Goal: Transaction & Acquisition: Purchase product/service

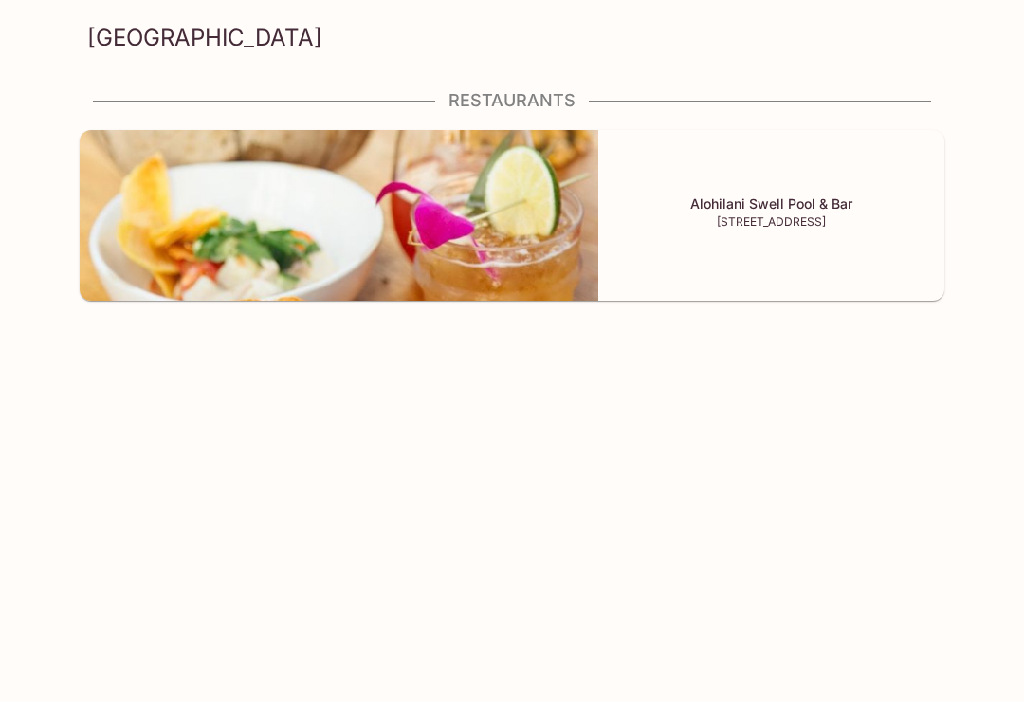
click at [893, 231] on div "Alohilani Swell Pool & Bar [STREET_ADDRESS]" at bounding box center [771, 215] width 346 height 171
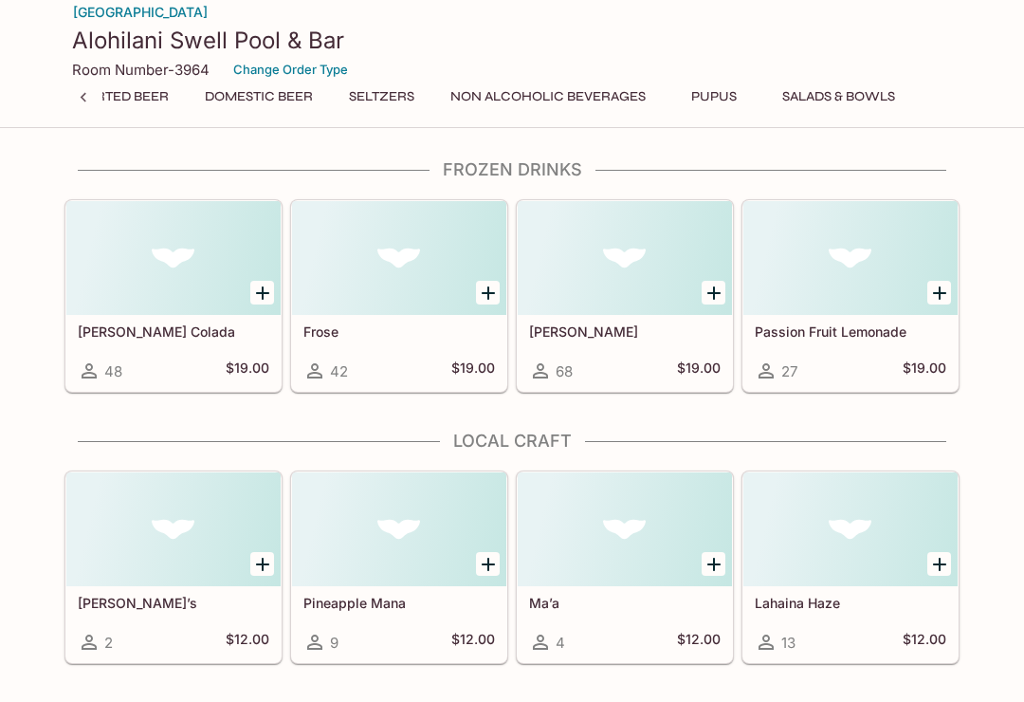
scroll to position [0, 333]
click at [381, 95] on button "Seltzers" at bounding box center [382, 96] width 86 height 27
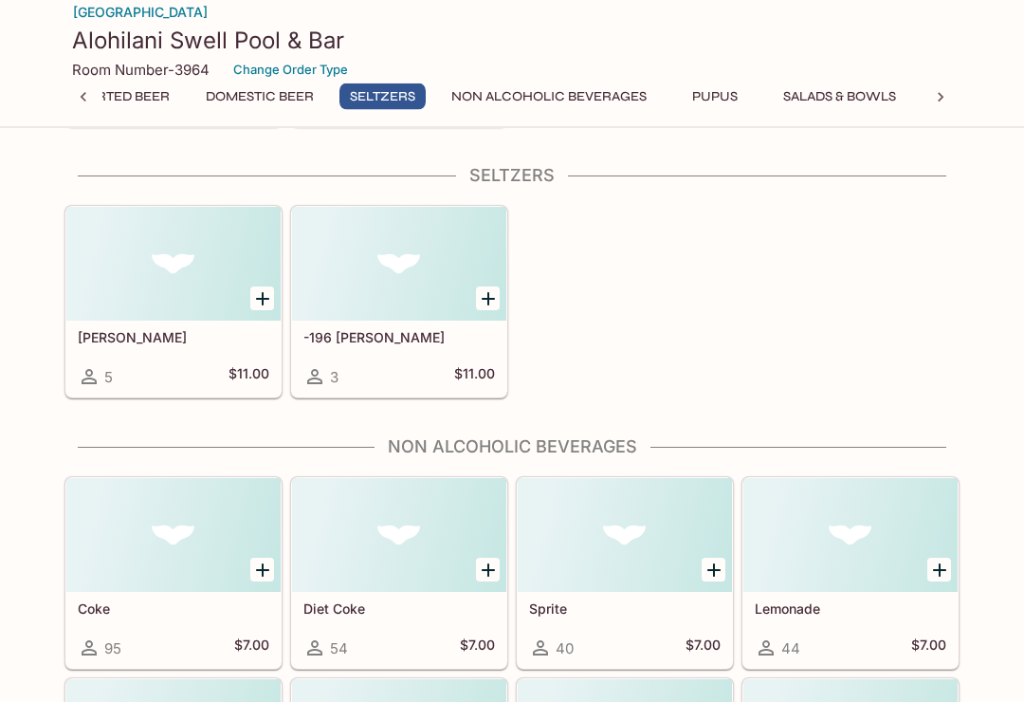
scroll to position [1083, 0]
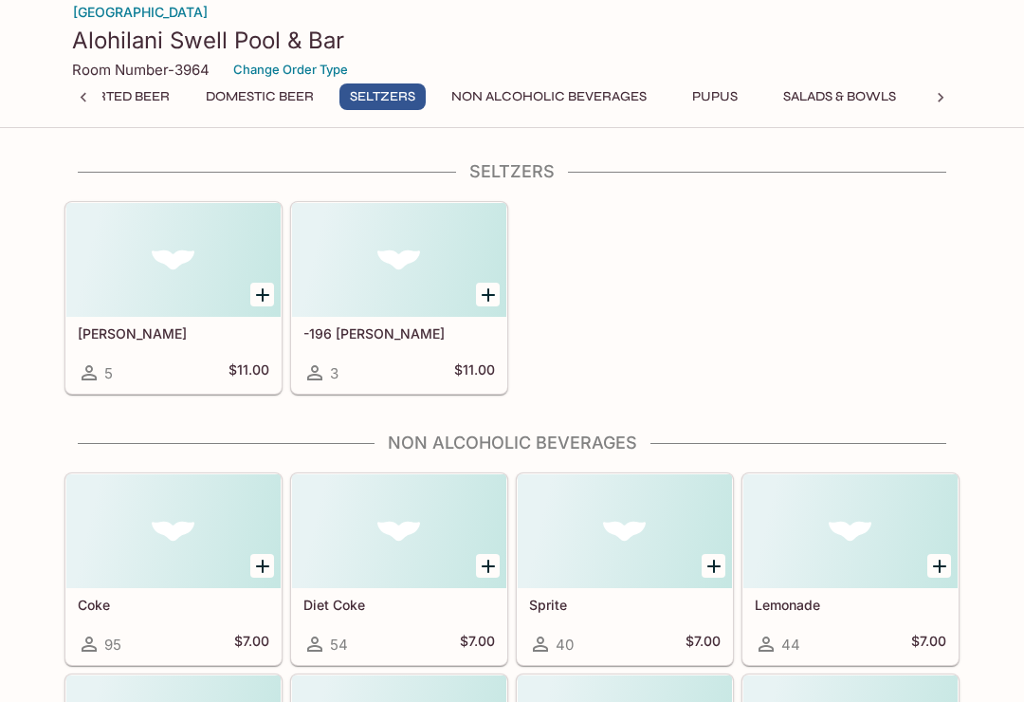
click at [601, 84] on button "Non Alcoholic Beverages" at bounding box center [549, 96] width 216 height 27
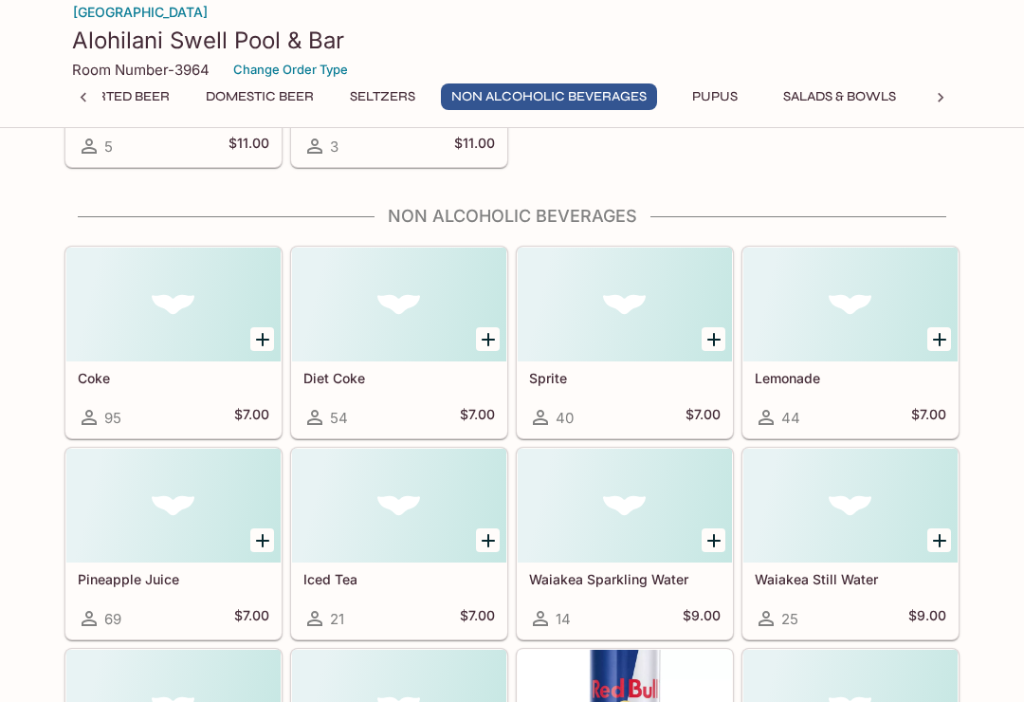
scroll to position [1354, 0]
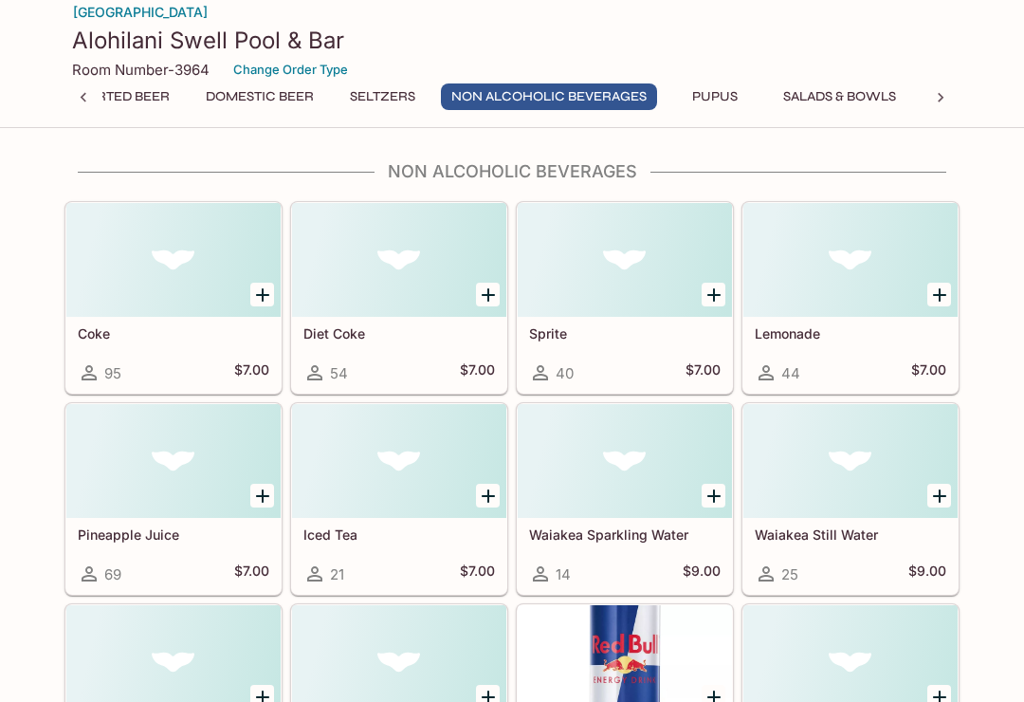
click at [695, 107] on button "Pupus" at bounding box center [714, 96] width 85 height 27
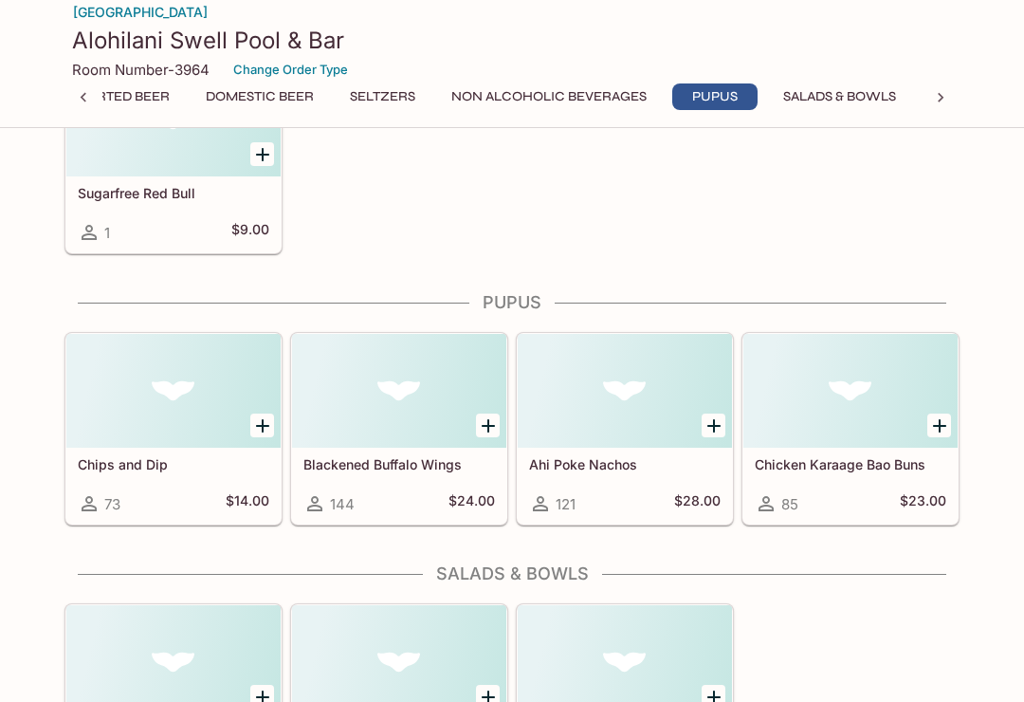
scroll to position [2228, 0]
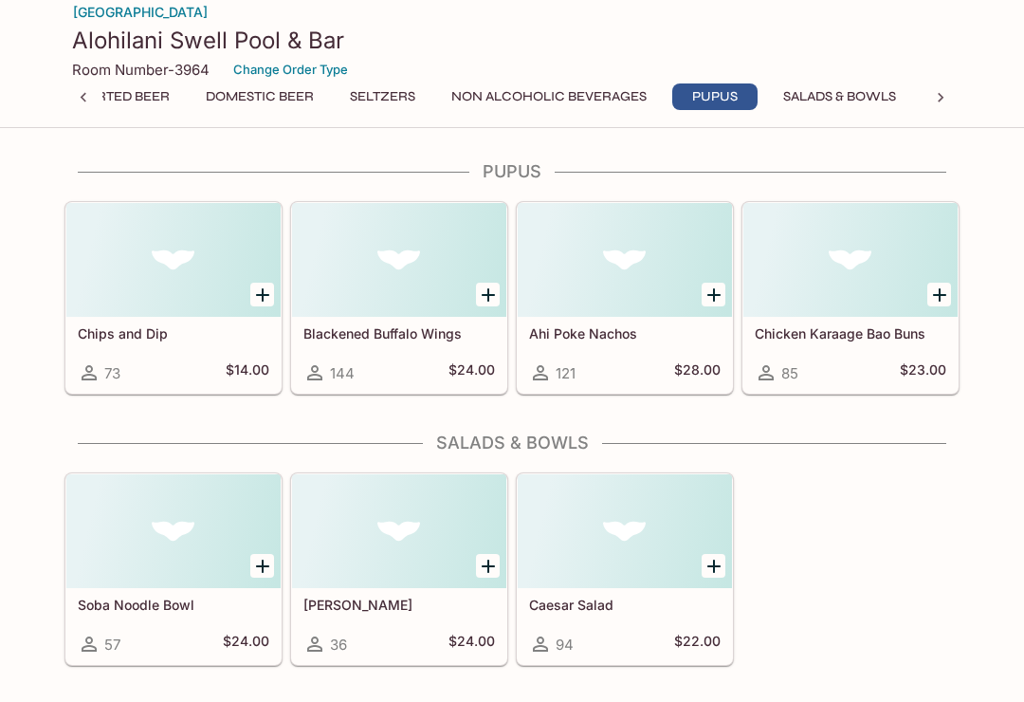
click at [840, 93] on button "Salads & Bowls" at bounding box center [840, 96] width 134 height 27
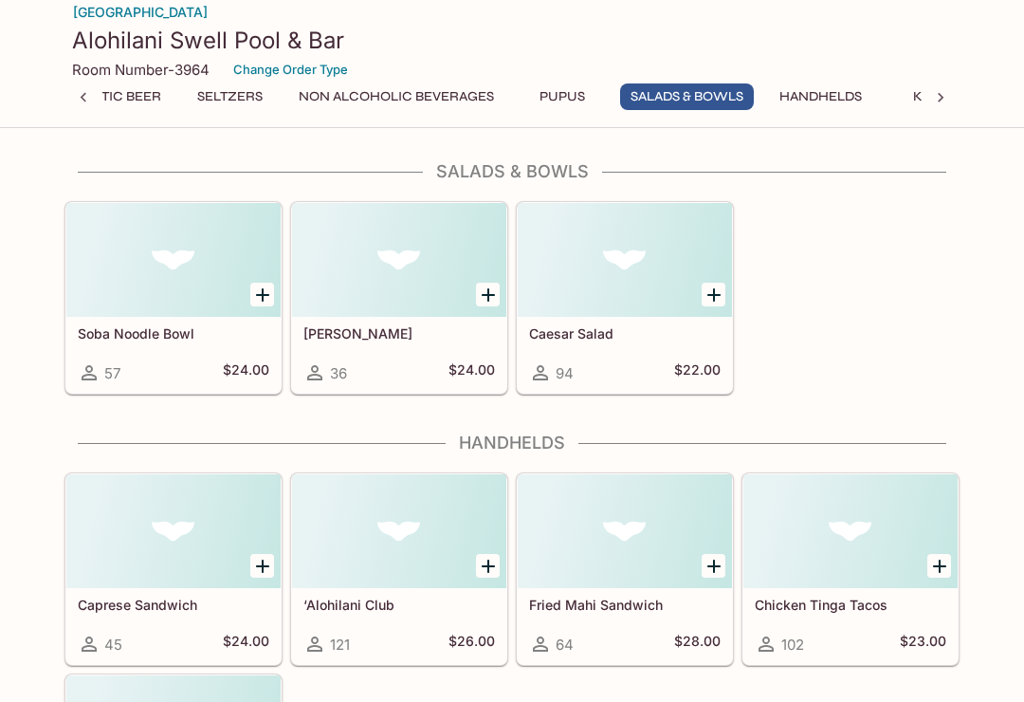
scroll to position [0, 493]
click at [811, 87] on button "Handhelds" at bounding box center [812, 96] width 103 height 27
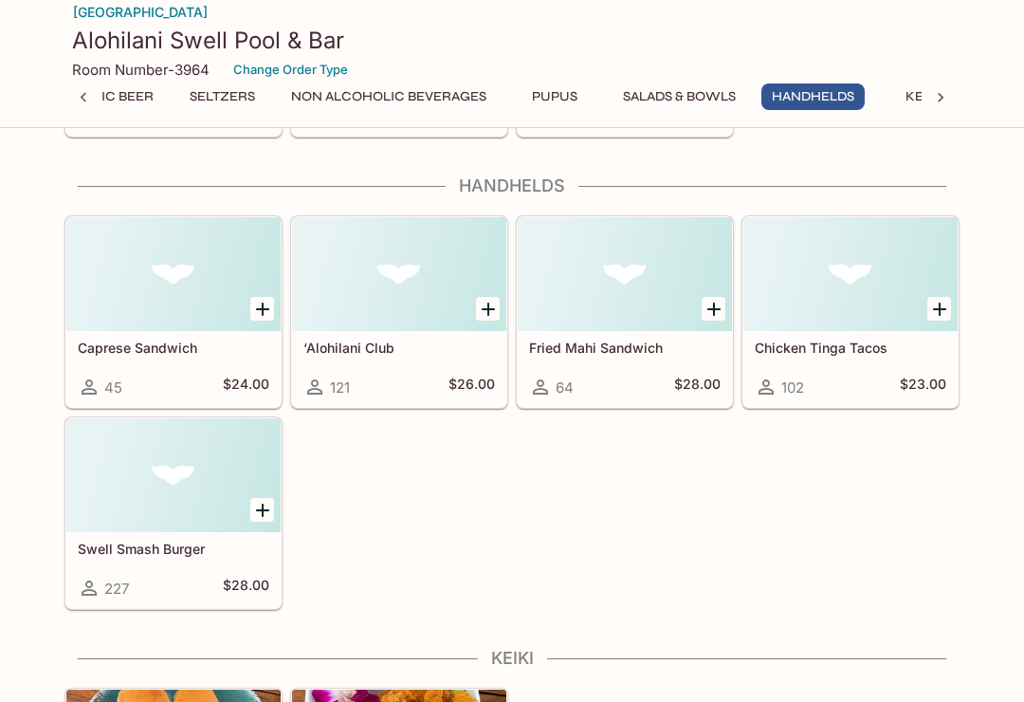
scroll to position [0, 0]
